Goal: Task Accomplishment & Management: Use online tool/utility

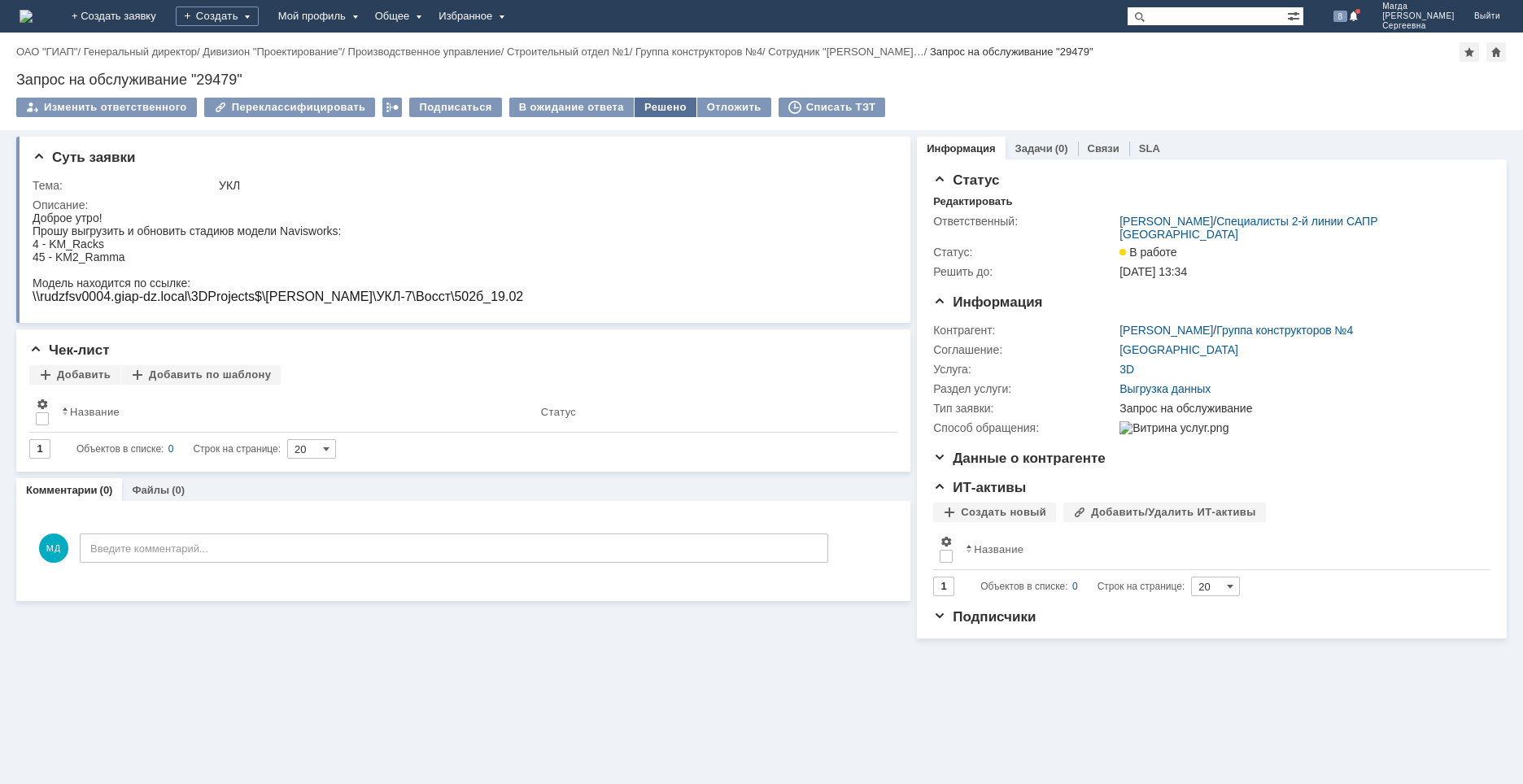
click at [649, 102] on div "Решено" at bounding box center [664, 108] width 62 height 20
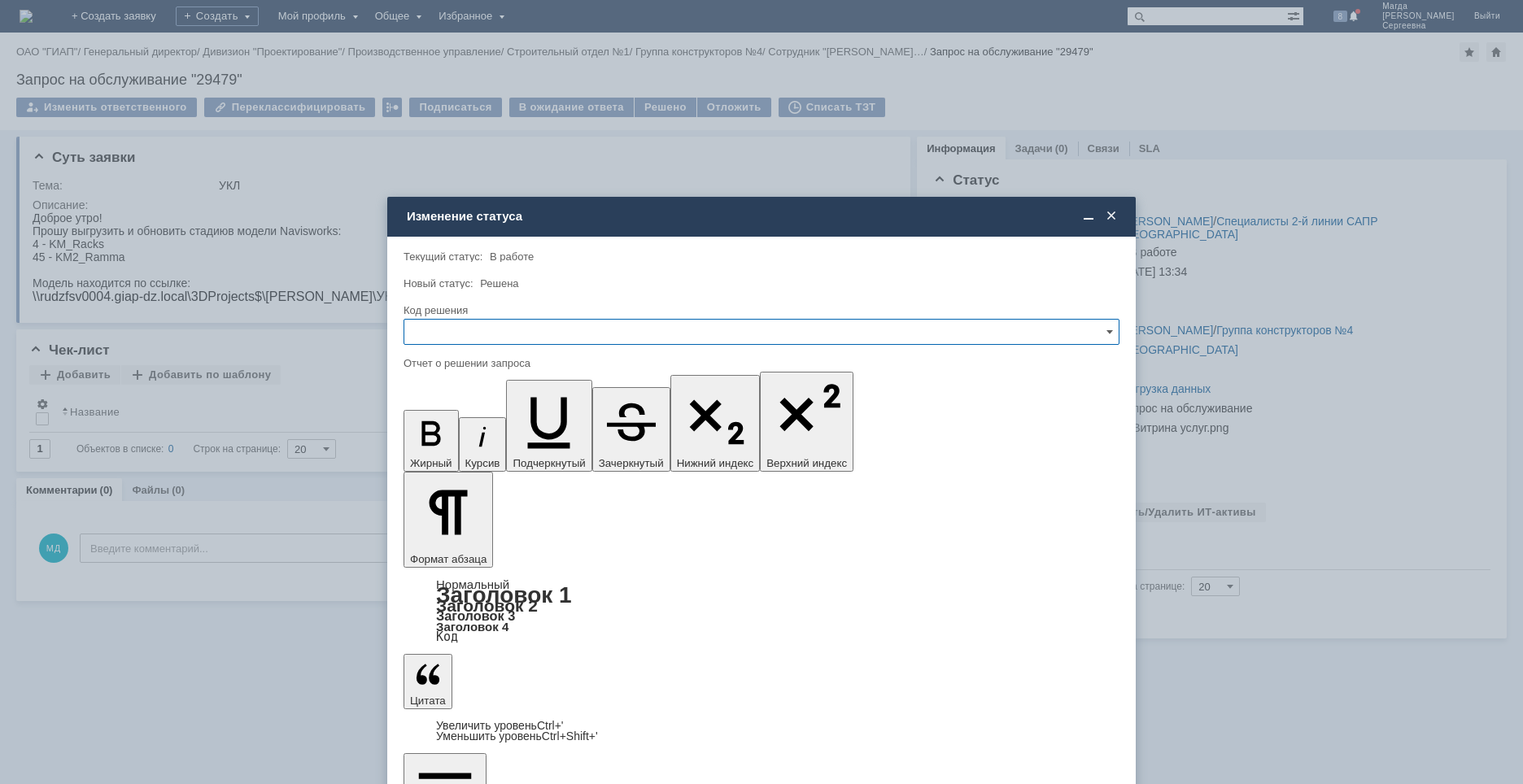
click at [551, 332] on input "text" at bounding box center [762, 331] width 715 height 26
click at [457, 440] on span "Решено" at bounding box center [761, 442] width 695 height 13
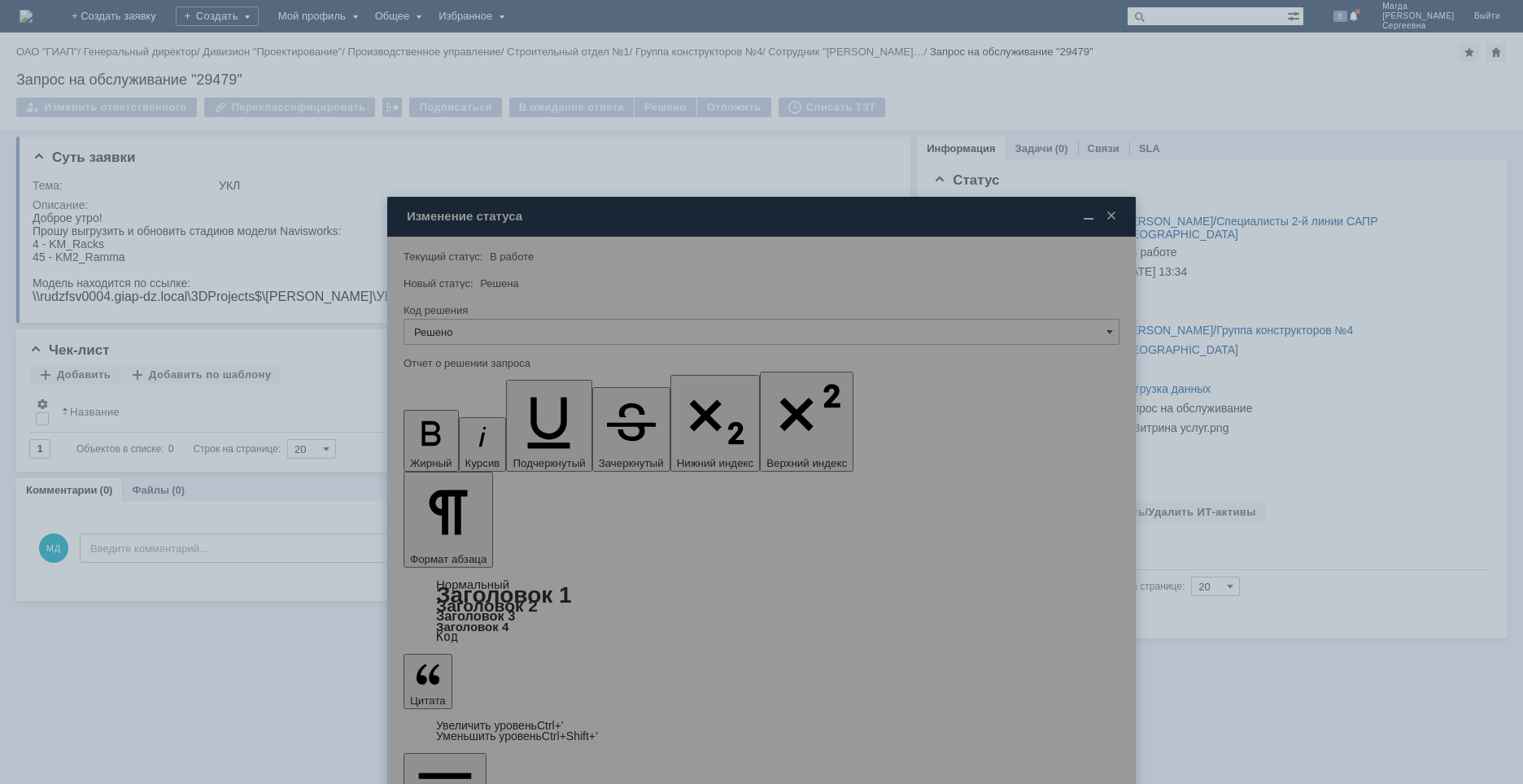
type input "Решено"
